Goal: Task Accomplishment & Management: Complete application form

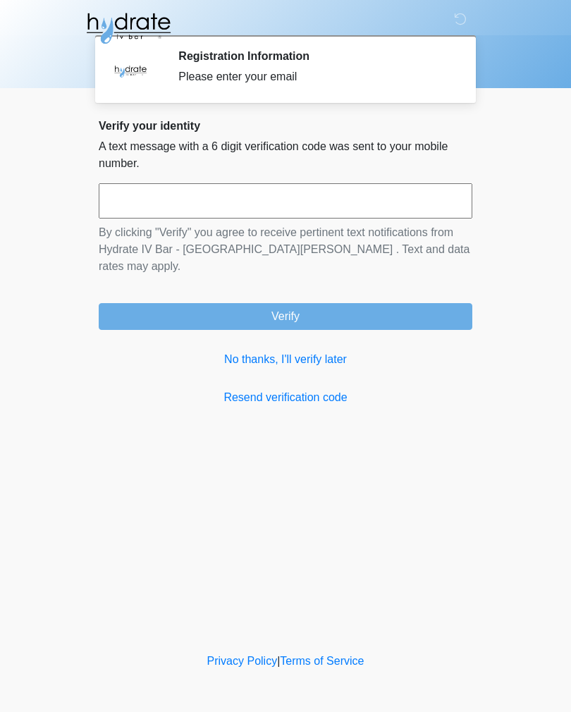
click at [408, 201] on input "text" at bounding box center [286, 200] width 374 height 35
type input "******"
click at [387, 303] on button "Verify" at bounding box center [286, 316] width 374 height 27
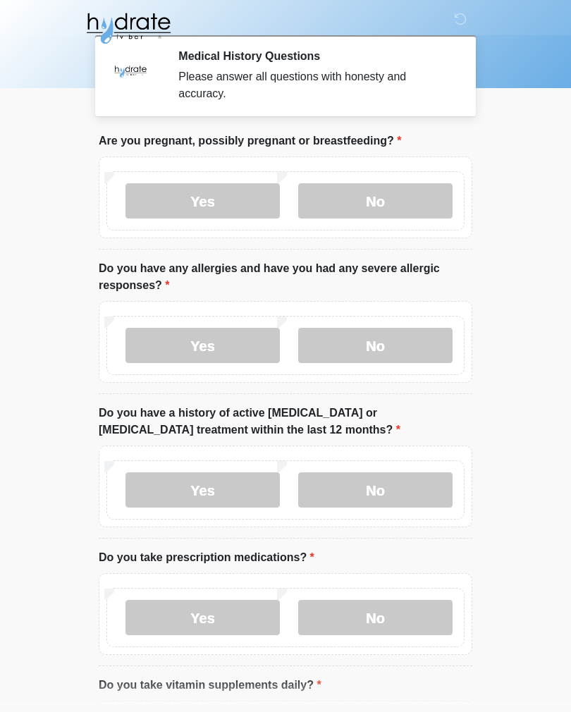
click at [401, 195] on label "No" at bounding box center [375, 200] width 154 height 35
click at [405, 348] on label "No" at bounding box center [375, 345] width 154 height 35
click at [399, 491] on label "No" at bounding box center [375, 490] width 154 height 35
click at [221, 616] on label "Yes" at bounding box center [203, 617] width 154 height 35
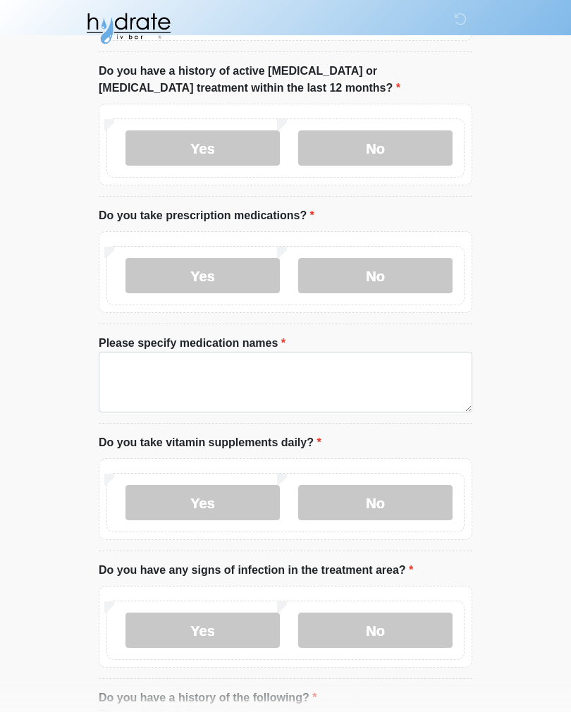
scroll to position [346, 0]
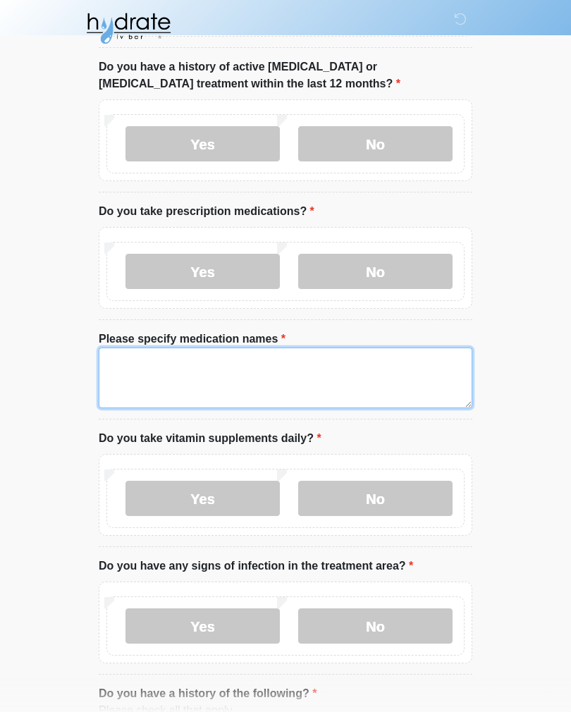
click at [138, 368] on textarea "Please specify medication names" at bounding box center [286, 378] width 374 height 61
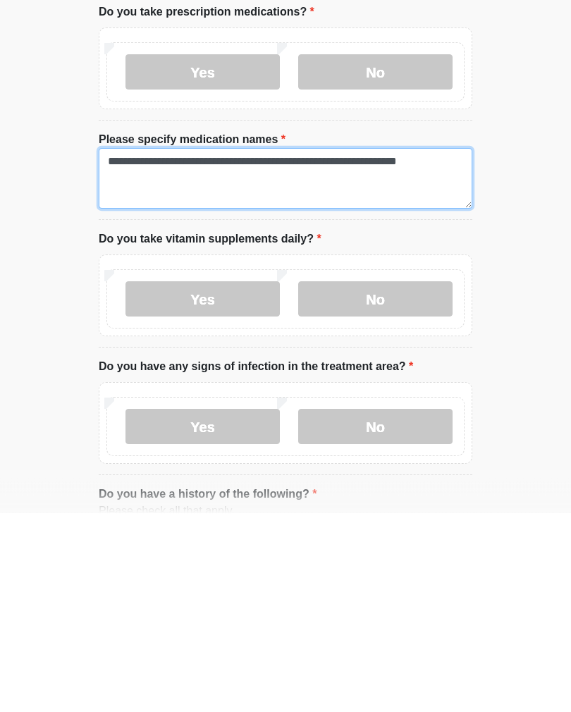
type textarea "**********"
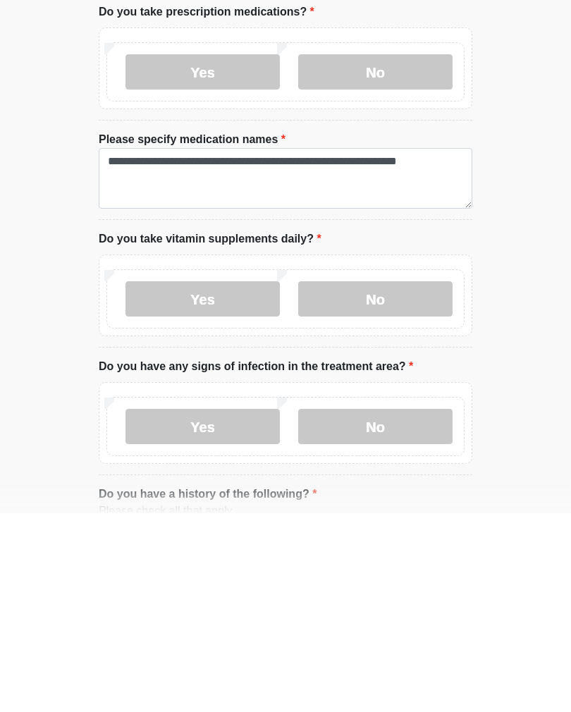
click at [229, 481] on label "Yes" at bounding box center [203, 498] width 154 height 35
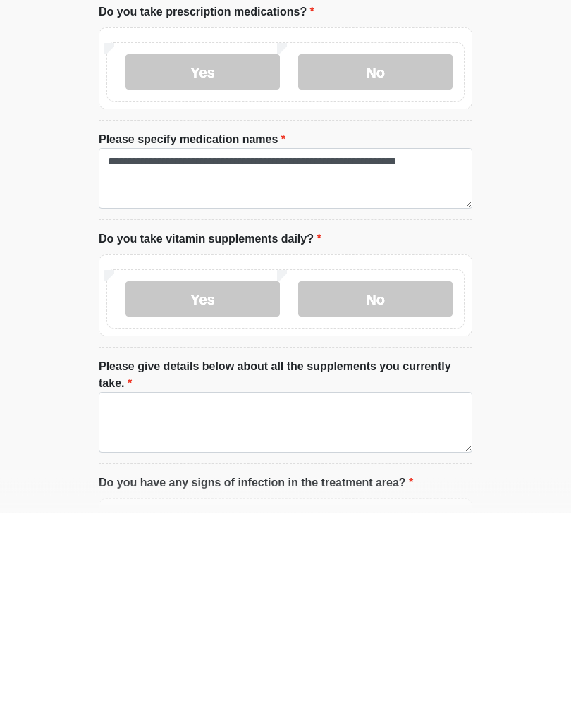
scroll to position [546, 0]
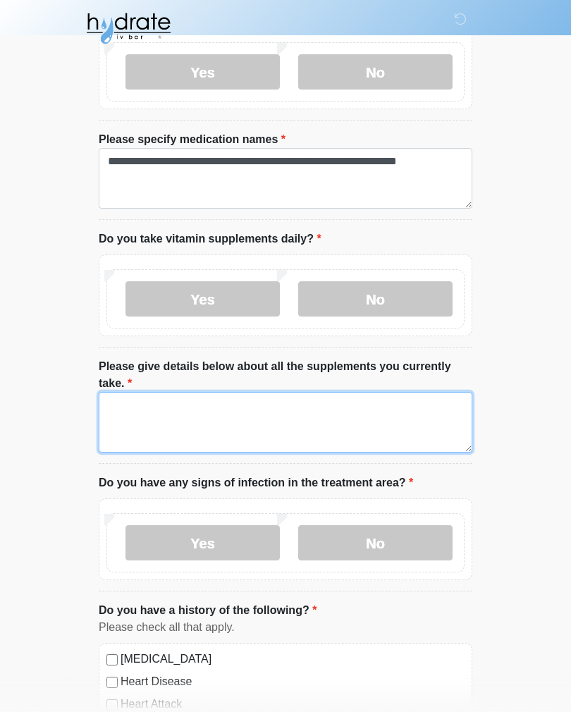
click at [415, 407] on textarea "Please give details below about all the supplements you currently take." at bounding box center [286, 422] width 374 height 61
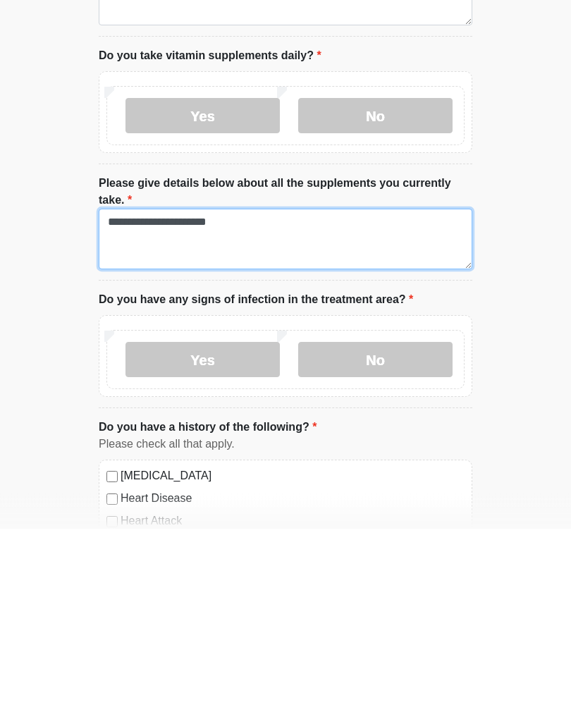
type textarea "**********"
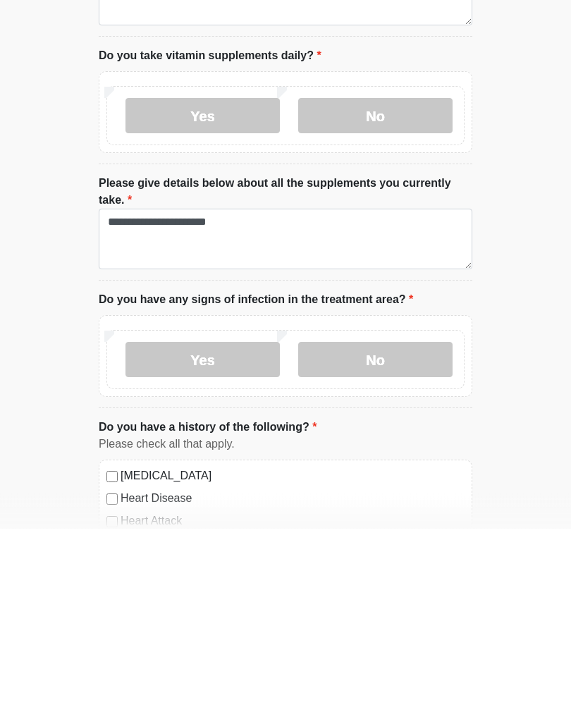
click at [389, 526] on label "No" at bounding box center [375, 543] width 154 height 35
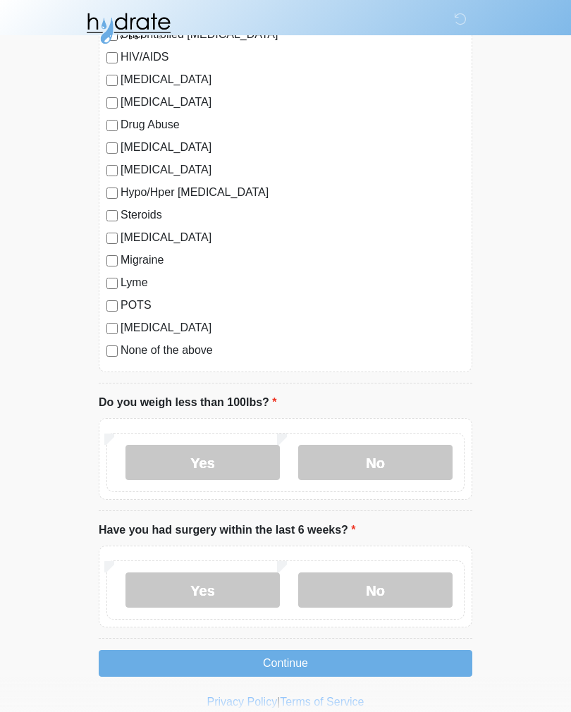
scroll to position [1593, 0]
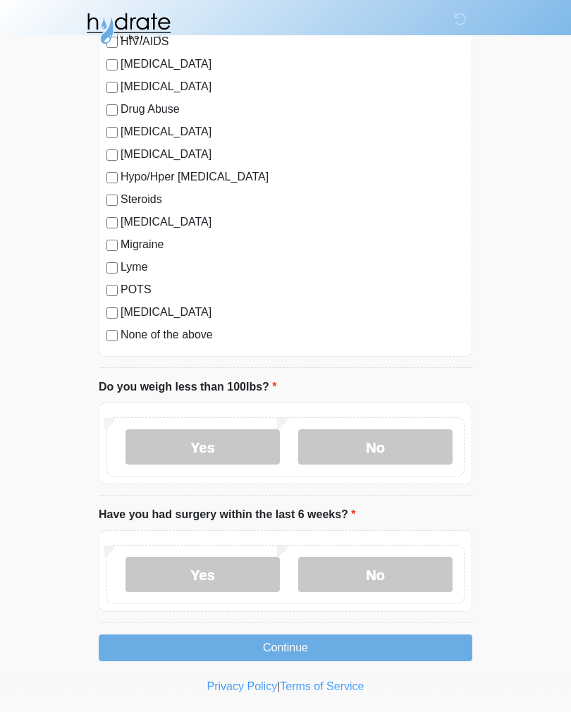
click at [397, 445] on label "No" at bounding box center [375, 447] width 154 height 35
click at [401, 569] on label "No" at bounding box center [375, 574] width 154 height 35
click at [387, 649] on button "Continue" at bounding box center [286, 648] width 374 height 27
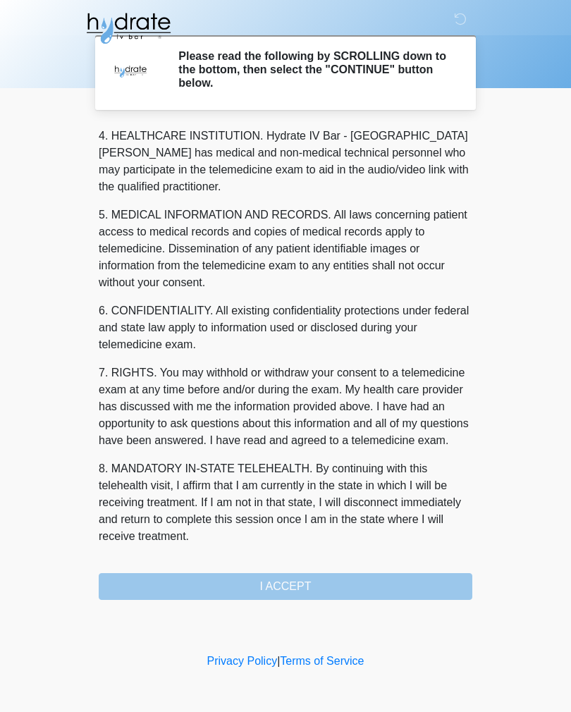
scroll to position [405, 0]
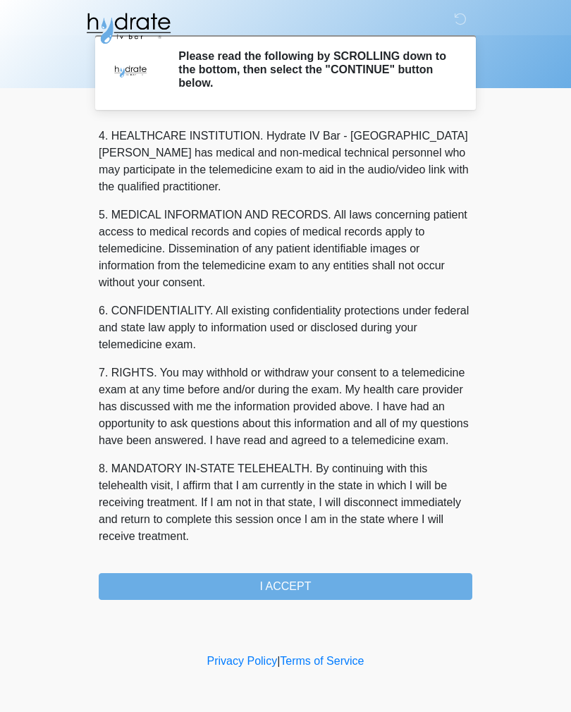
click at [388, 583] on button "I ACCEPT" at bounding box center [286, 586] width 374 height 27
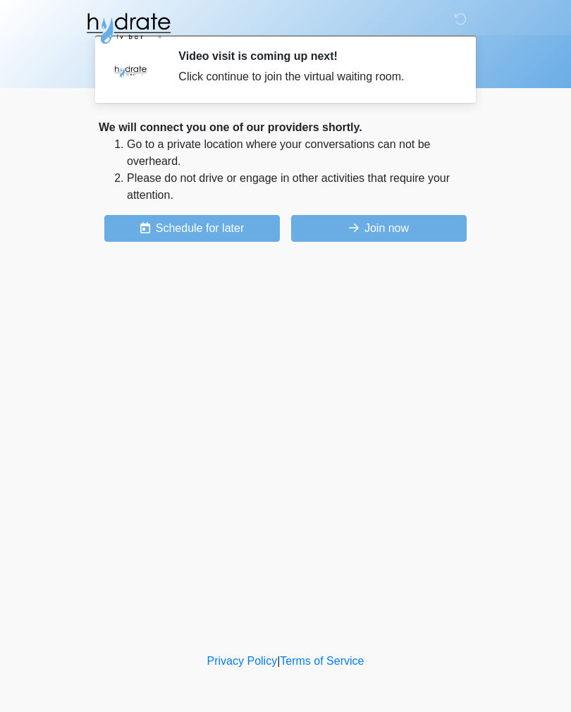
click at [411, 227] on button "Join now" at bounding box center [379, 228] width 176 height 27
